Goal: Task Accomplishment & Management: Manage account settings

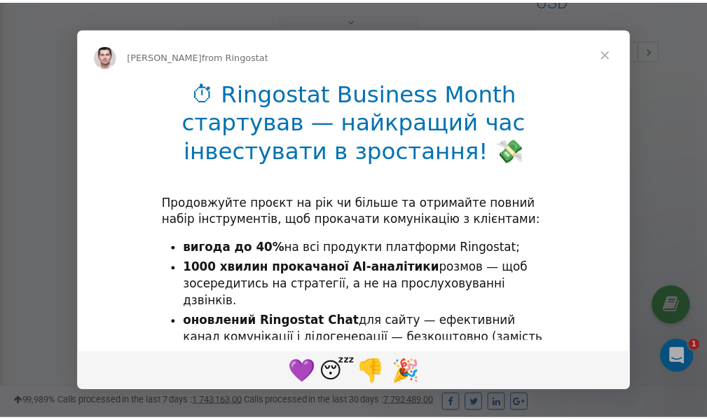
scroll to position [419, 0]
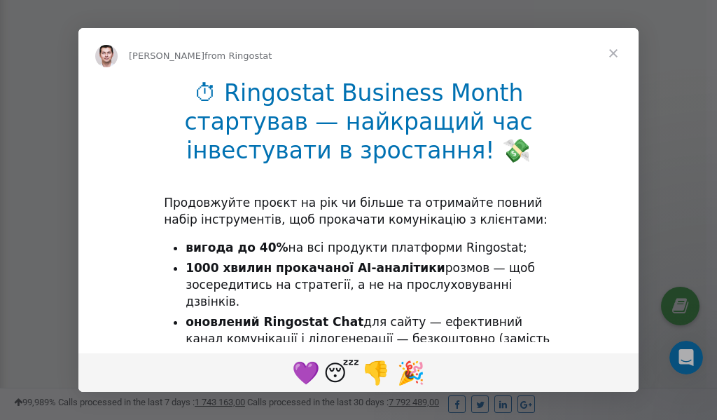
click at [616, 53] on span "Close" at bounding box center [613, 53] width 50 height 50
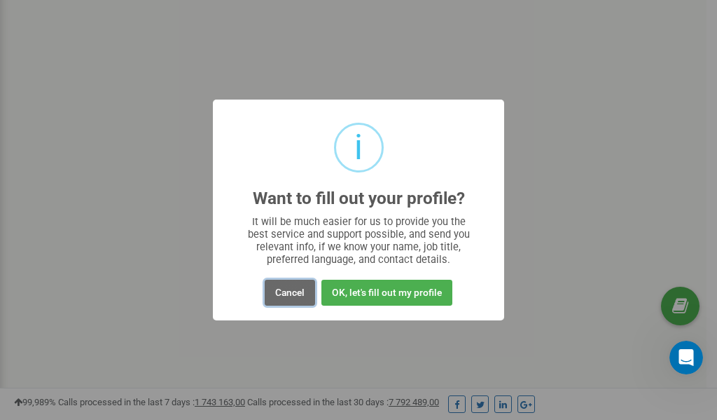
click at [282, 295] on button "Cancel" at bounding box center [290, 293] width 50 height 26
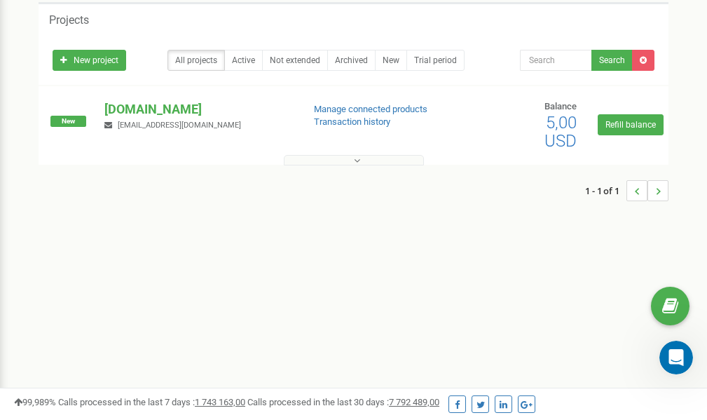
scroll to position [0, 0]
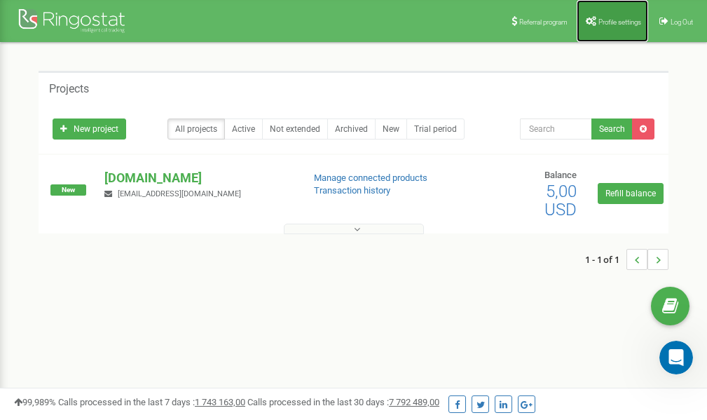
click at [619, 19] on span "Profile settings" at bounding box center [619, 22] width 43 height 8
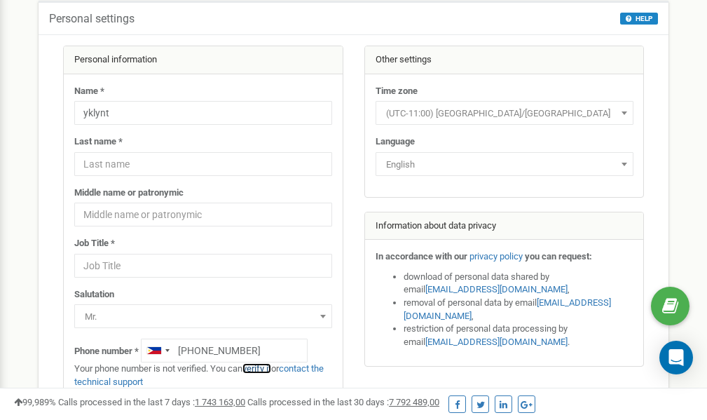
click at [262, 368] on link "verify it" at bounding box center [256, 368] width 29 height 11
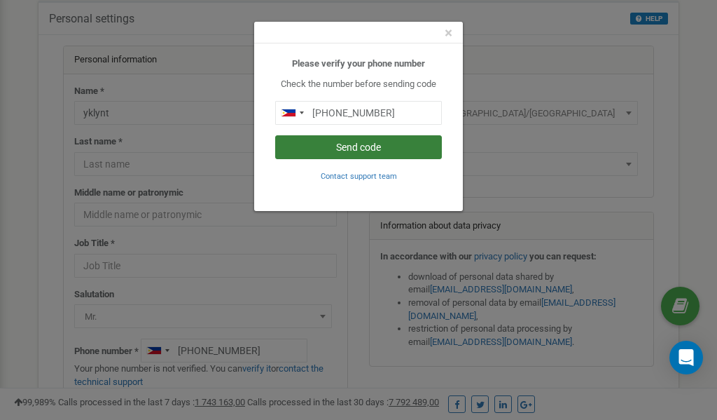
click at [364, 147] on button "Send code" at bounding box center [358, 147] width 167 height 24
